Goal: Navigation & Orientation: Find specific page/section

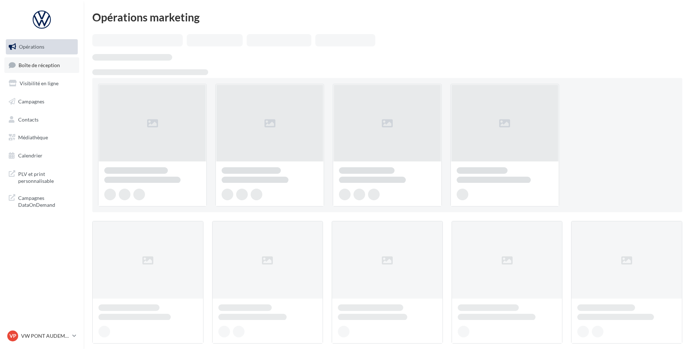
click at [39, 64] on span "Boîte de réception" at bounding box center [39, 65] width 41 height 6
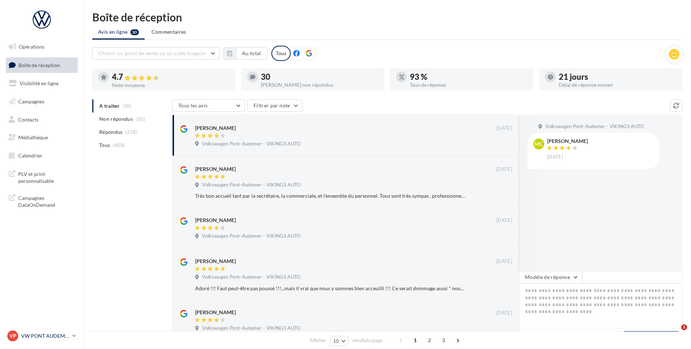
click at [48, 336] on p "VW PONT AUDEMER" at bounding box center [45, 336] width 48 height 7
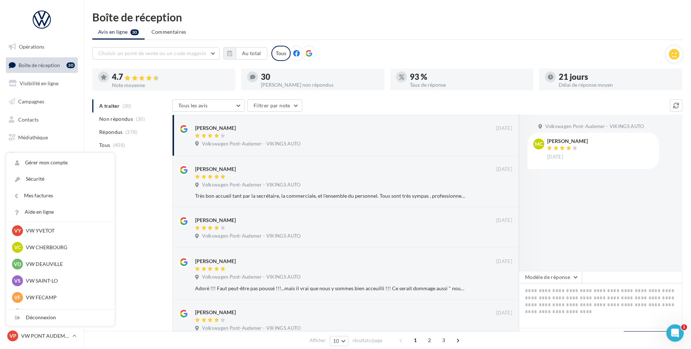
scroll to position [36, 0]
click at [52, 249] on p "VW CHERBOURG" at bounding box center [66, 247] width 80 height 7
